Goal: Task Accomplishment & Management: Complete application form

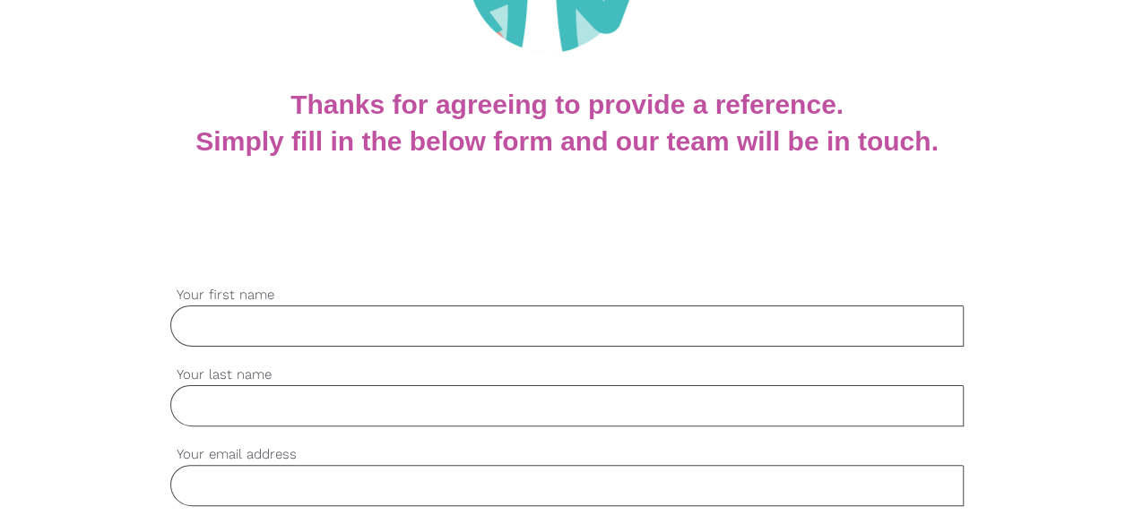
scroll to position [289, 0]
click at [333, 329] on input "Your first name" at bounding box center [567, 326] width 794 height 41
type input "[PERSON_NAME]"
type input "Kautzner"
type input "[EMAIL_ADDRESS][DOMAIN_NAME]"
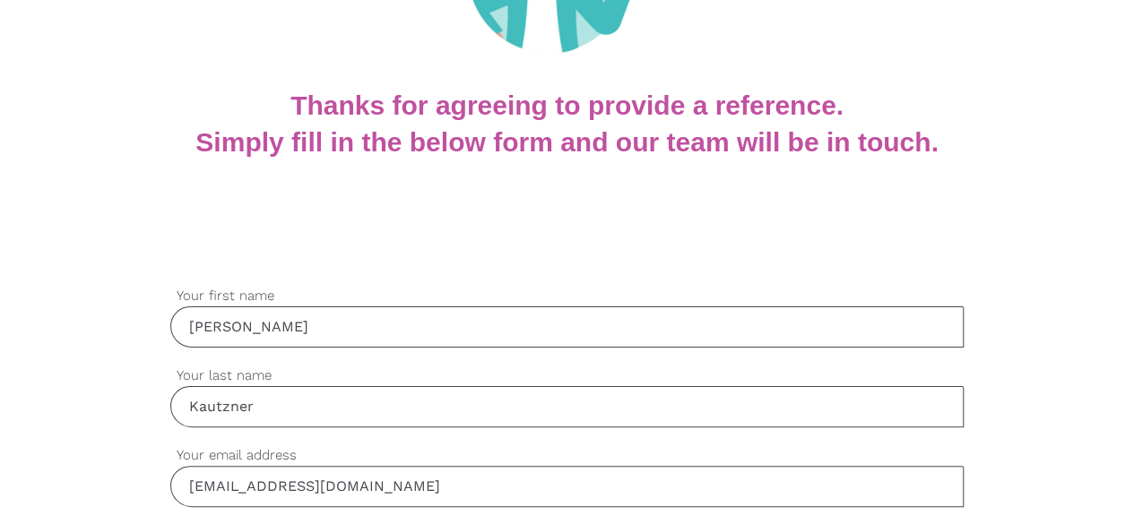
type input "0439635561"
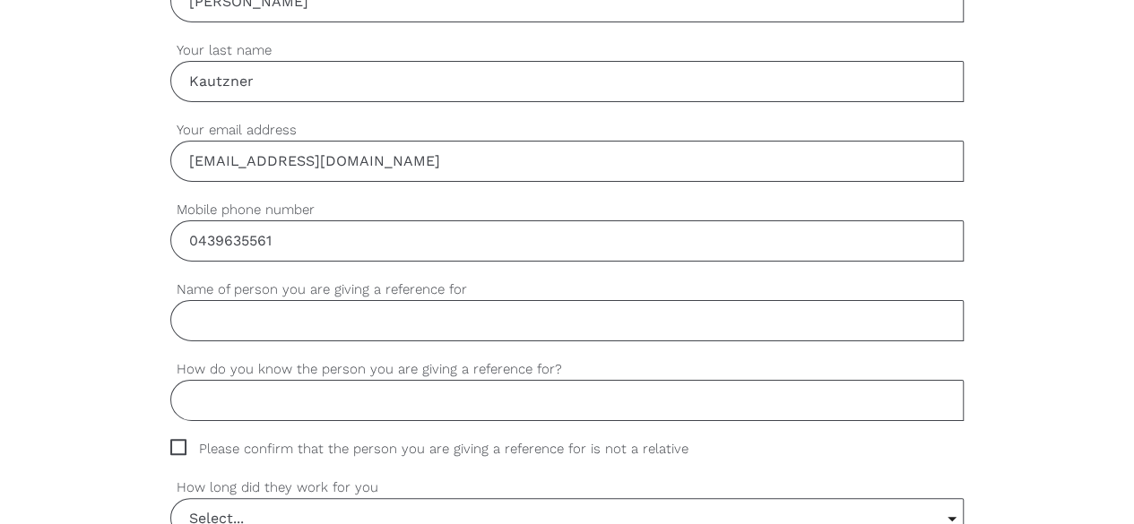
scroll to position [616, 0]
click at [461, 313] on input "Name of person you are giving a reference for" at bounding box center [567, 318] width 794 height 41
type input "[PERSON_NAME]"
click at [416, 404] on input "How do you know the person you are giving a reference for?" at bounding box center [567, 398] width 794 height 41
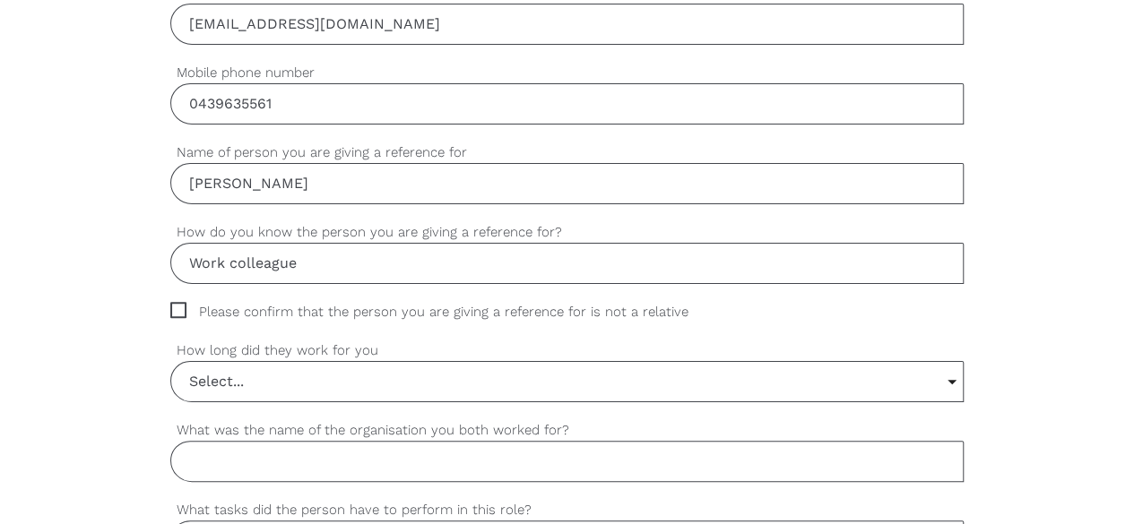
scroll to position [753, 0]
type input "Work colleague"
click at [181, 304] on span "Please confirm that the person you are giving a reference for is not a relative" at bounding box center [446, 310] width 552 height 21
click at [181, 304] on input "Please confirm that the person you are giving a reference for is not a relative" at bounding box center [176, 306] width 12 height 12
checkbox input "true"
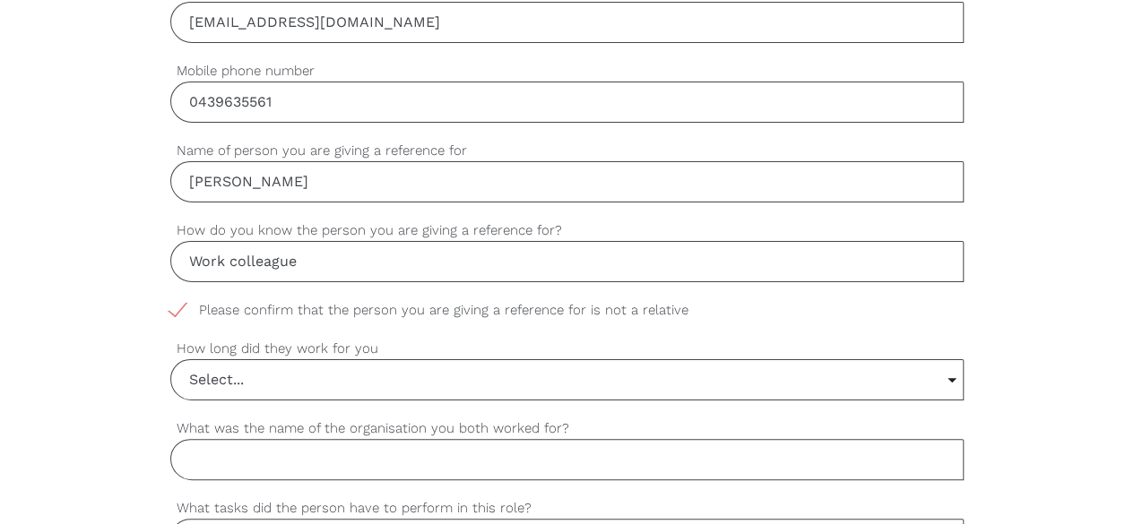
click at [389, 379] on input "Select..." at bounding box center [567, 379] width 792 height 39
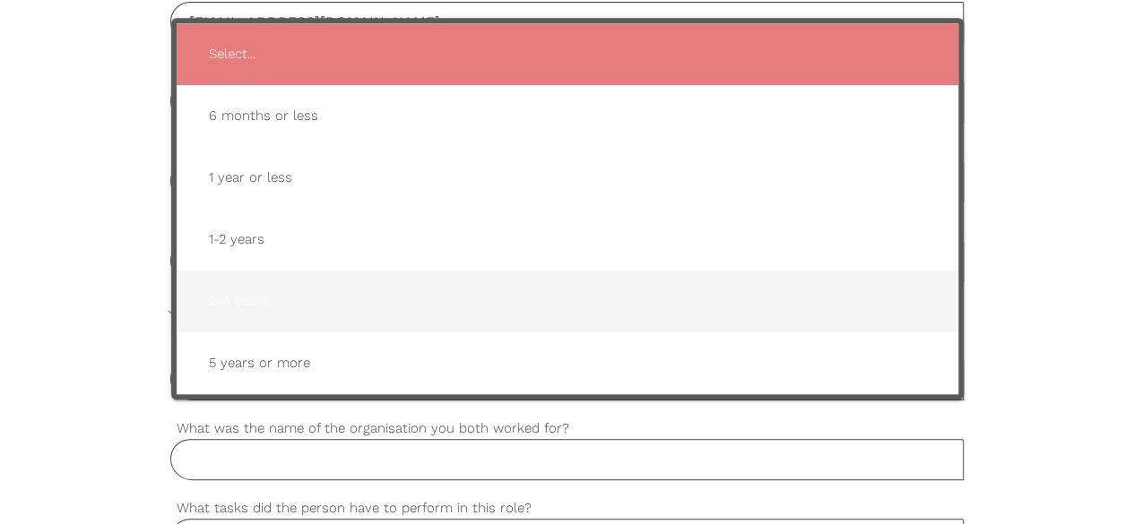
click at [480, 293] on span "2-4 years" at bounding box center [567, 302] width 746 height 44
type input "2-4 years"
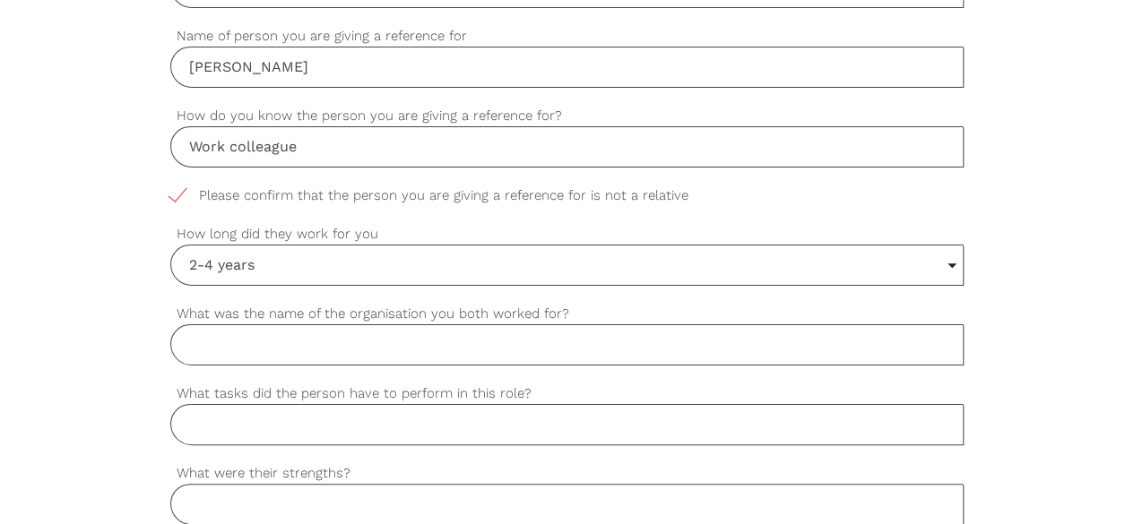
scroll to position [876, 0]
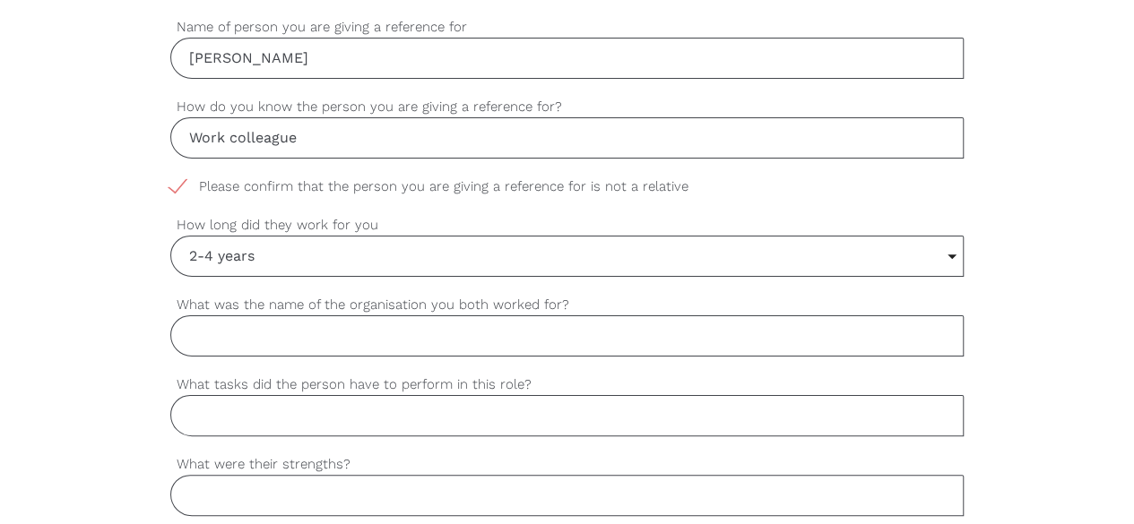
click at [539, 322] on input "What was the name of the organisation you both worked for?" at bounding box center [567, 335] width 794 height 41
type input "Melbourne Children's Physiotherapy Pty Ltd"
click at [436, 426] on input "What tasks did the person have to perform in this role?" at bounding box center [567, 415] width 794 height 41
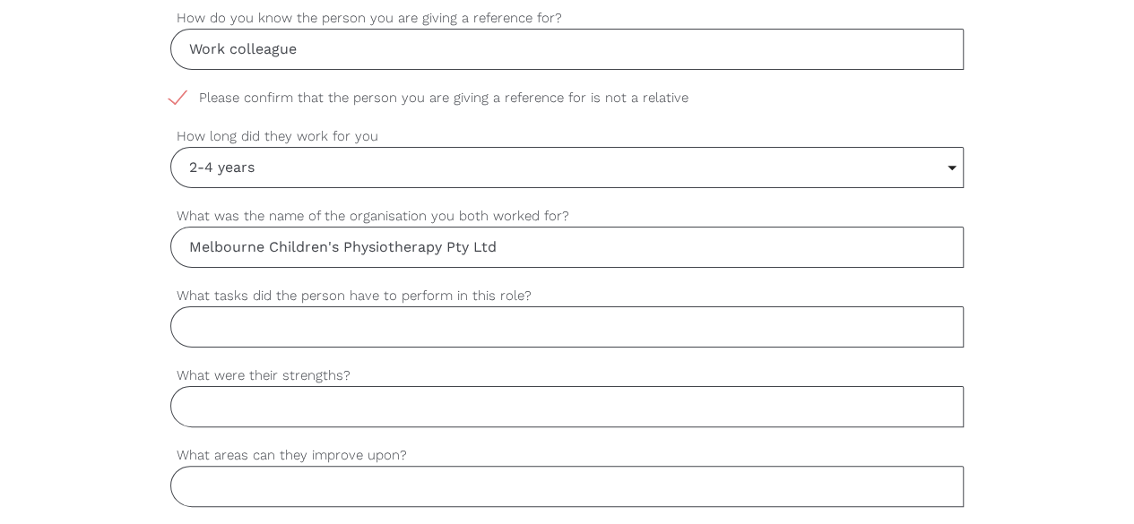
scroll to position [974, 0]
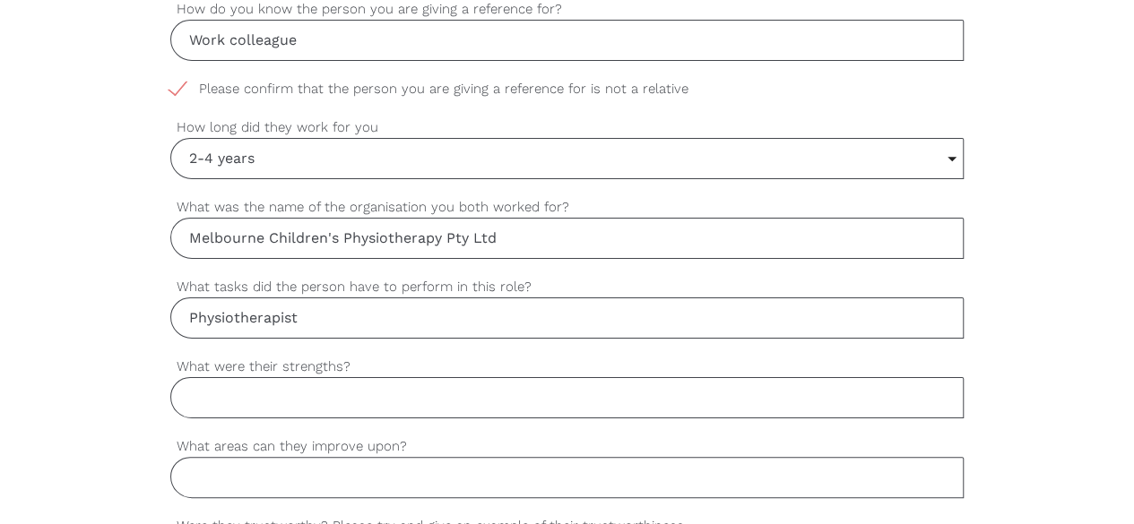
type input "Physiotherapist"
click at [394, 392] on input "What were their strengths?" at bounding box center [567, 397] width 794 height 41
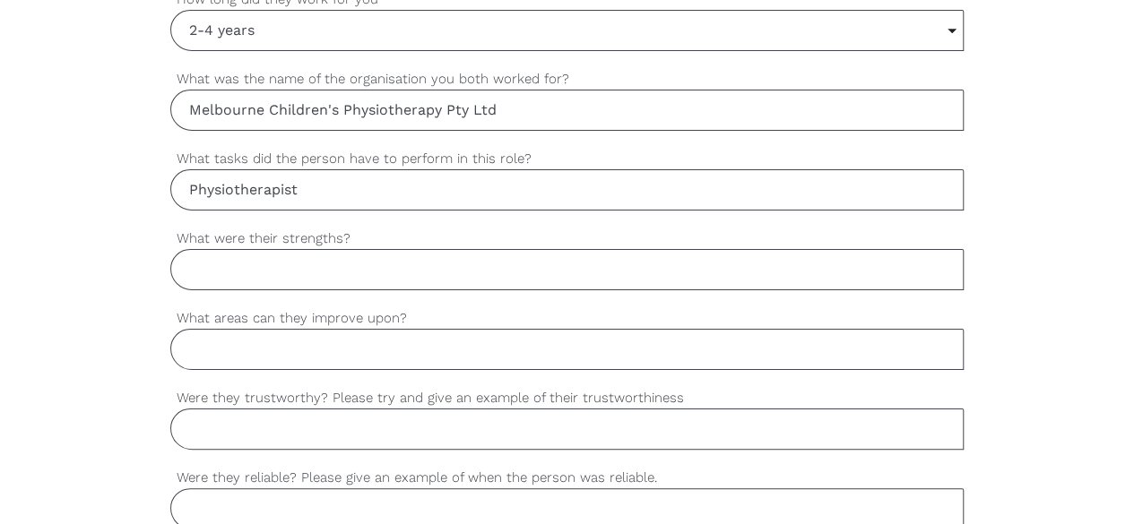
scroll to position [1105, 0]
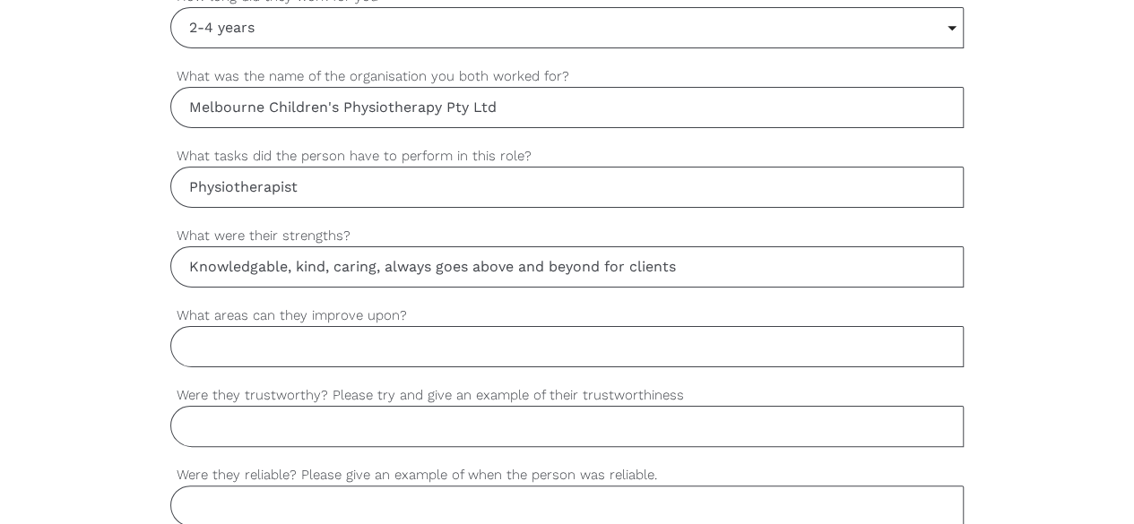
type input "Knowledgable, kind, caring, always goes above and beyond for clients"
click at [378, 338] on input "What areas can they improve upon?" at bounding box center [567, 346] width 794 height 41
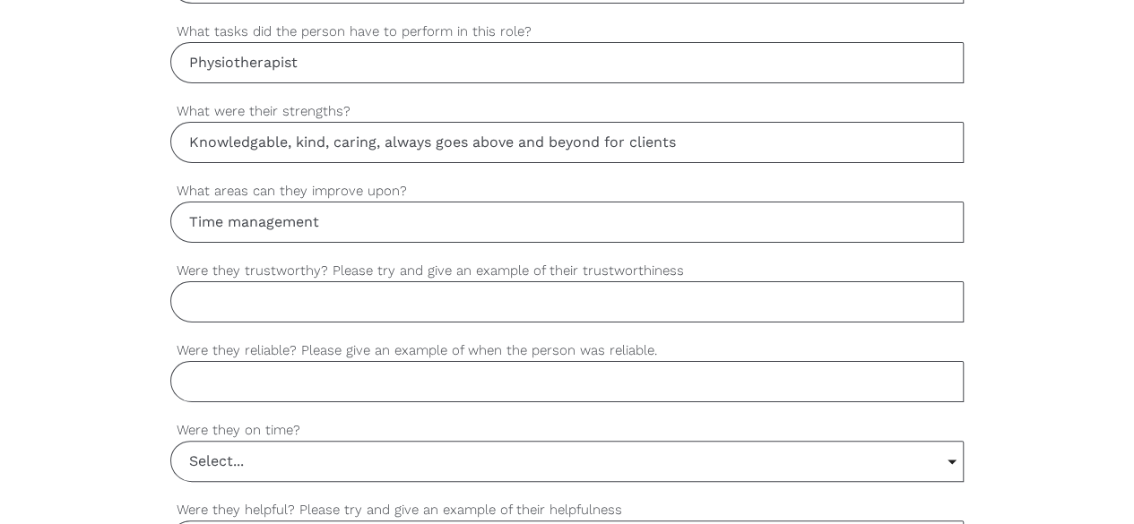
scroll to position [1230, 0]
type input "Time management"
click at [371, 289] on input "Were they trustworthy? Please try and give an example of their trustworthiness" at bounding box center [567, 300] width 794 height 41
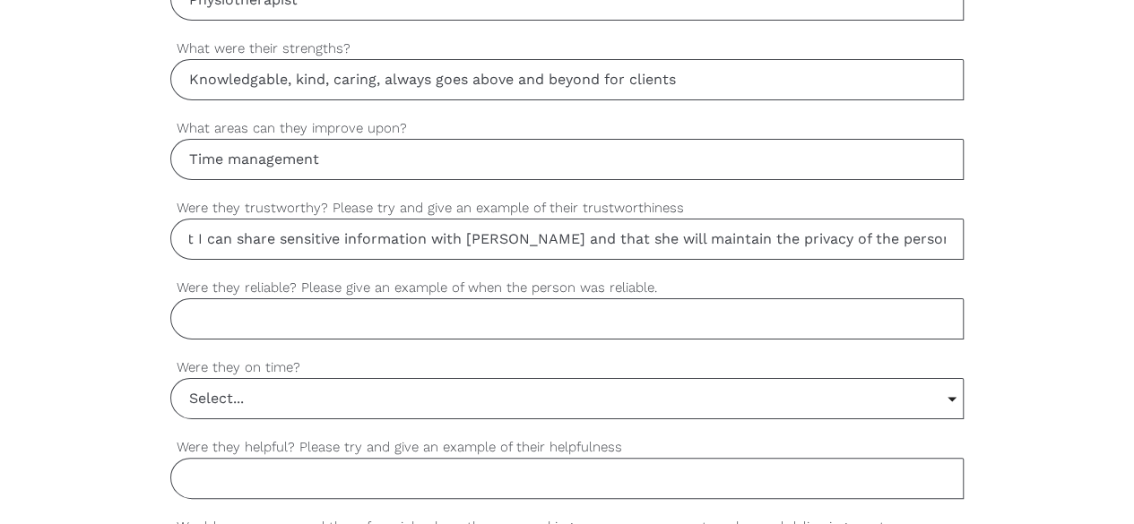
scroll to position [1293, 0]
type input "Yes. I am very confident that I can share sensitive information with [PERSON_NA…"
click at [360, 315] on input "Were they reliable? Please give an example of when the person was reliable." at bounding box center [567, 318] width 794 height 41
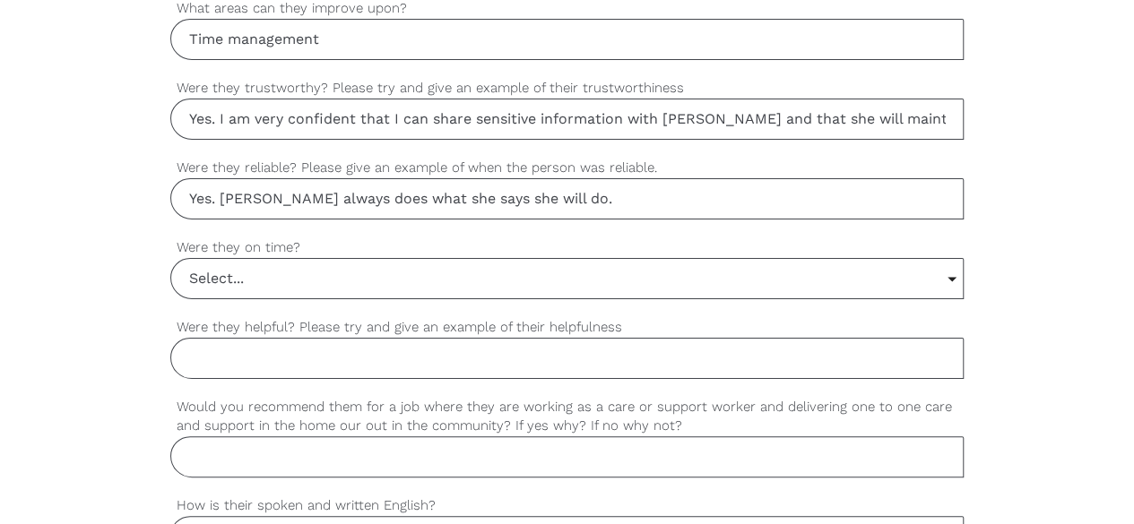
scroll to position [1413, 0]
type input "Yes. [PERSON_NAME] always does what she says she will do."
click at [347, 273] on input "Select..." at bounding box center [567, 277] width 792 height 39
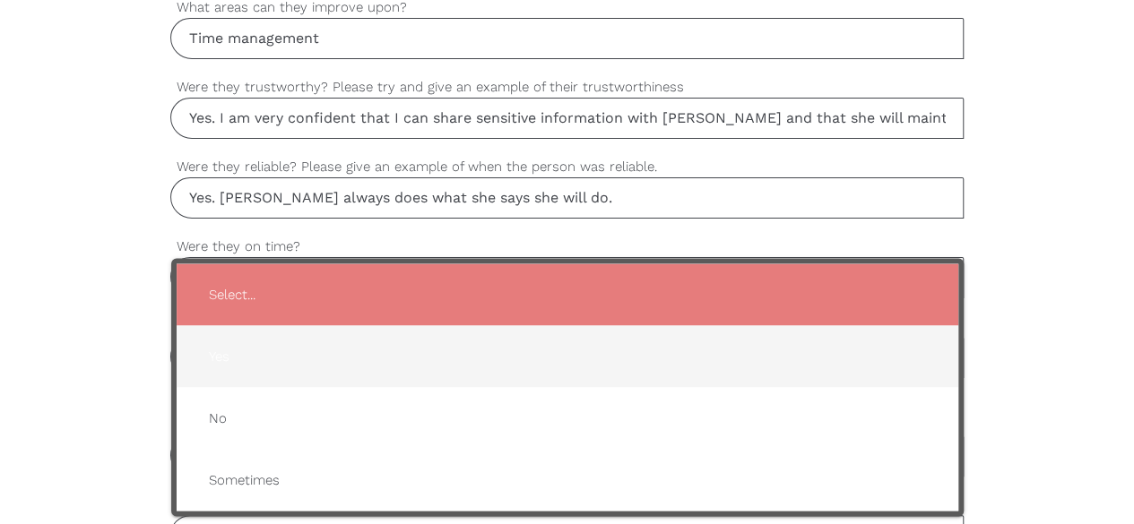
click at [311, 356] on span "Yes" at bounding box center [567, 356] width 746 height 44
type input "Yes"
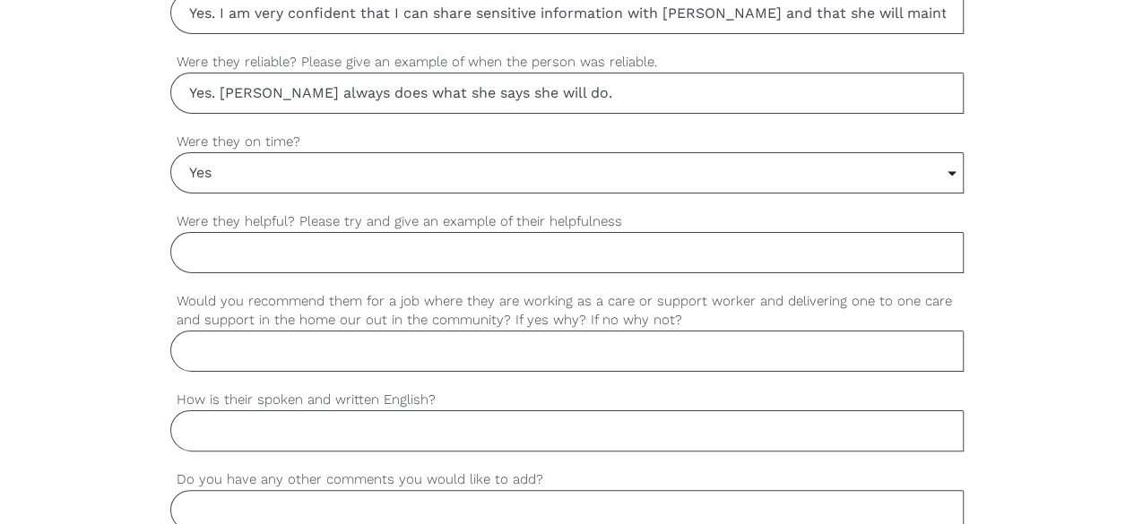
scroll to position [1521, 0]
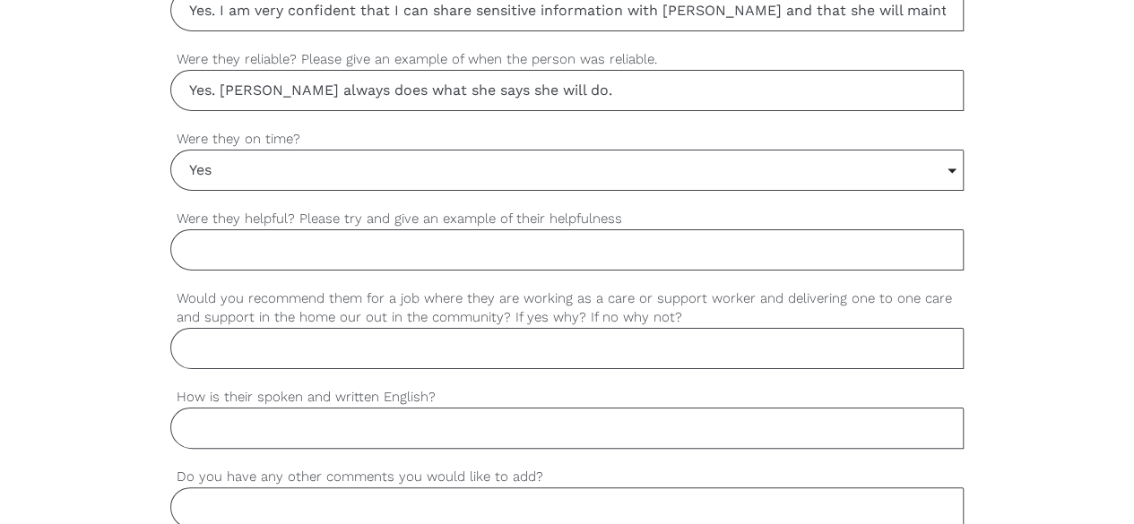
click at [344, 246] on input "Were they helpful? Please try and give an example of their helpfulness" at bounding box center [567, 249] width 794 height 41
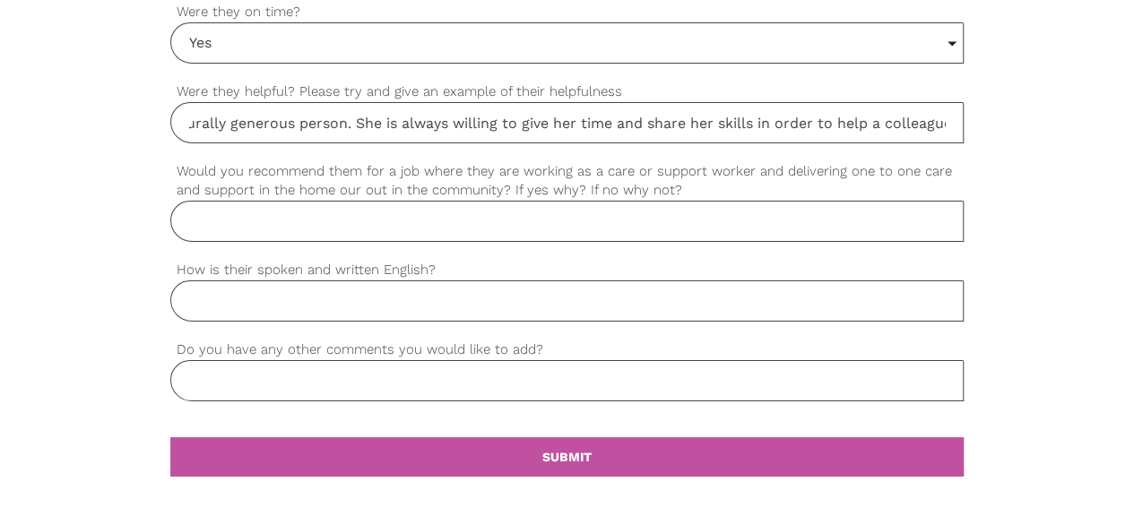
scroll to position [1652, 0]
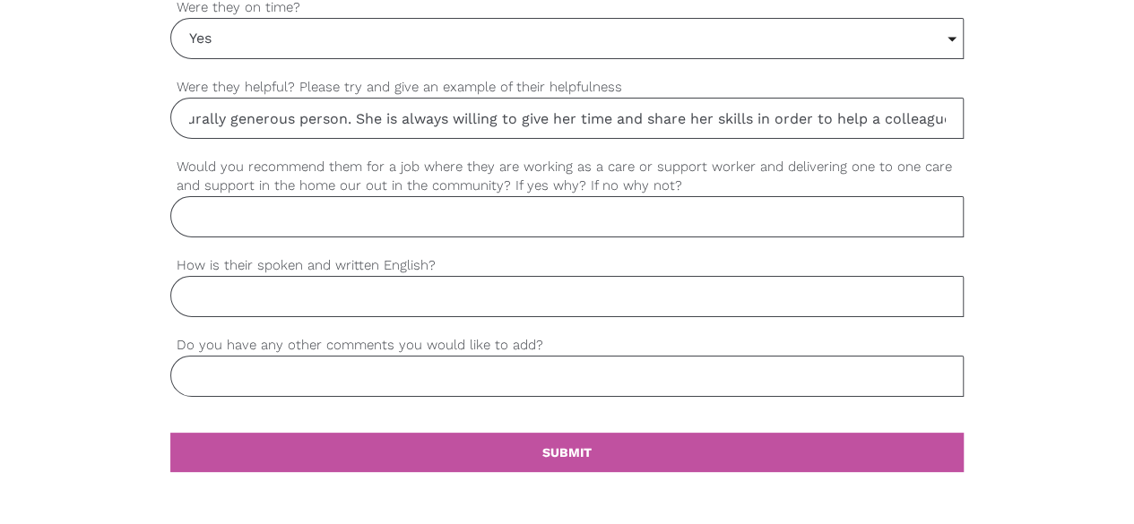
type input "Yes. [PERSON_NAME] is a naturally generous person. She is always willing to giv…"
click at [366, 201] on input "Would you recommend them for a job where they are working as a care or support …" at bounding box center [567, 216] width 794 height 41
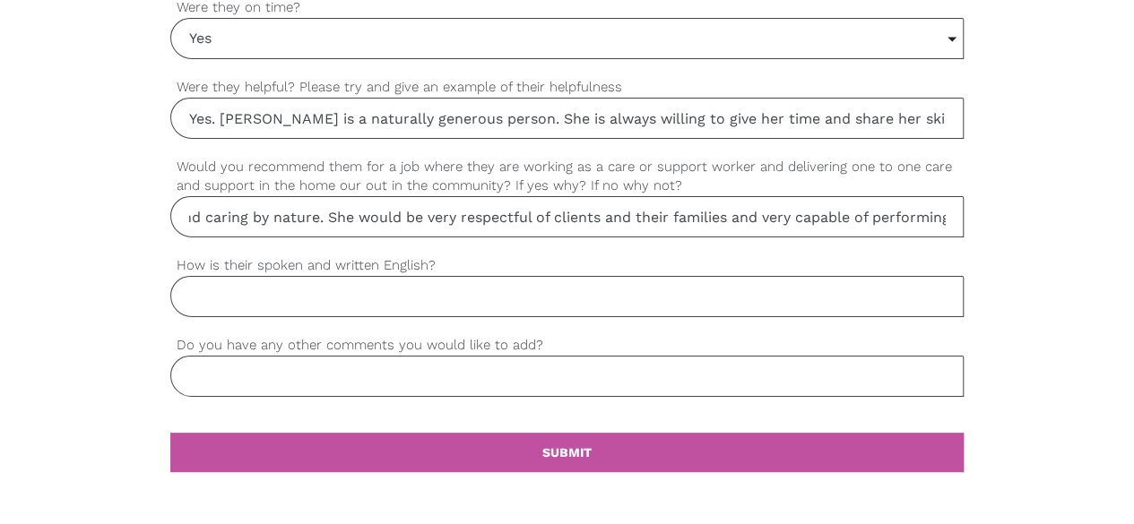
scroll to position [0, 222]
type input "Yes. [PERSON_NAME] is kind and caring by nature. She would be very respectful o…"
click at [339, 299] on input "How is their spoken and written English?" at bounding box center [567, 296] width 794 height 41
type input "Excellent"
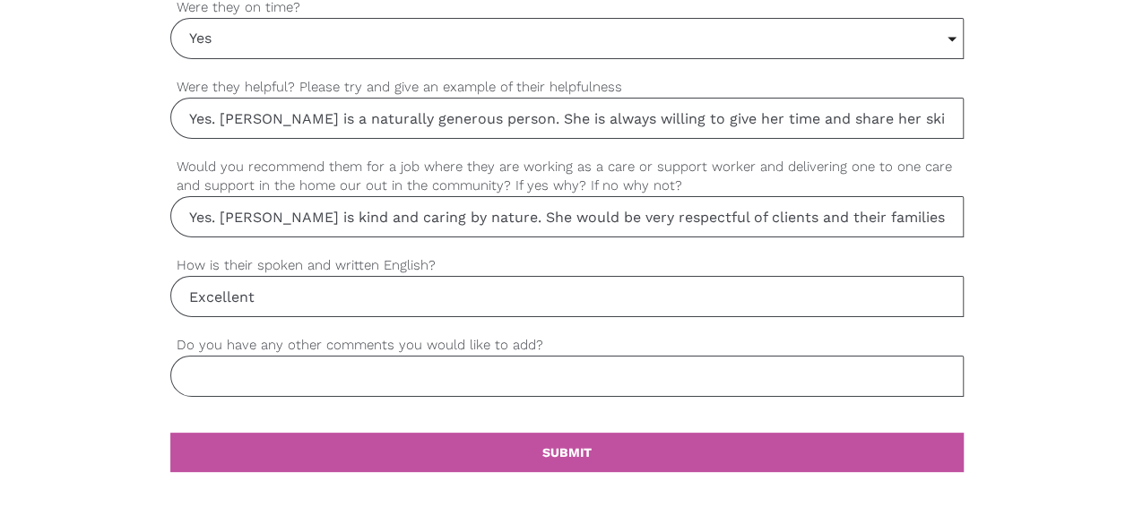
click at [321, 376] on input "Do you have any other comments you would like to add?" at bounding box center [567, 376] width 794 height 41
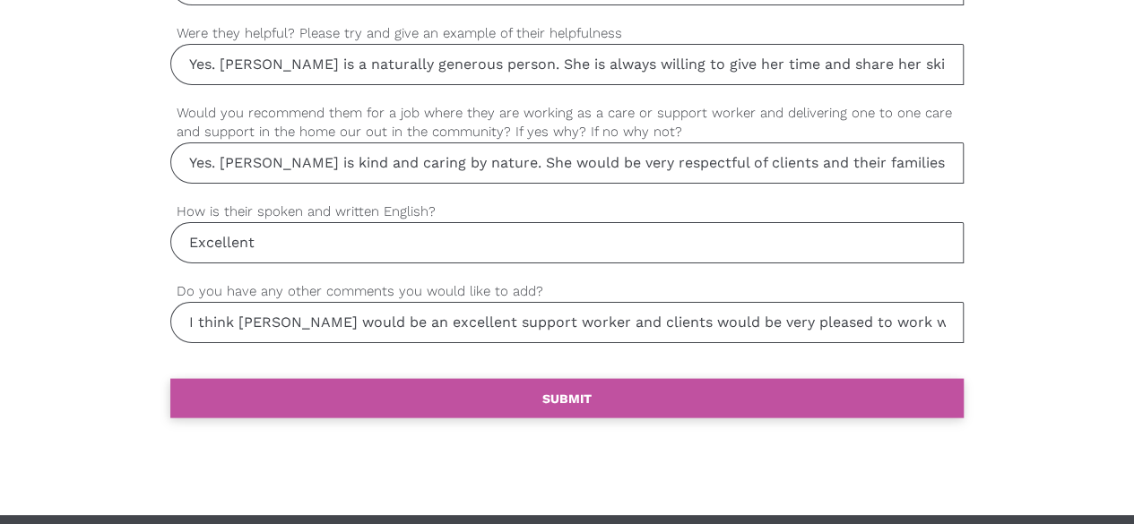
type input "I think [PERSON_NAME] would be an excellent support worker and clients would be…"
click at [565, 392] on b "SUBMIT" at bounding box center [566, 399] width 49 height 14
